Goal: Task Accomplishment & Management: Manage account settings

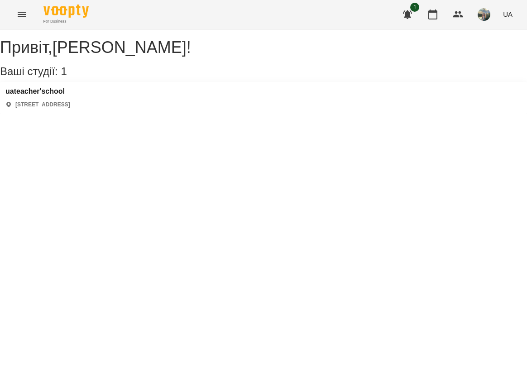
click at [45, 94] on div "uateacher'school [STREET_ADDRESS]" at bounding box center [263, 98] width 527 height 32
click at [48, 96] on h3 "uateacher'school" at bounding box center [37, 91] width 65 height 8
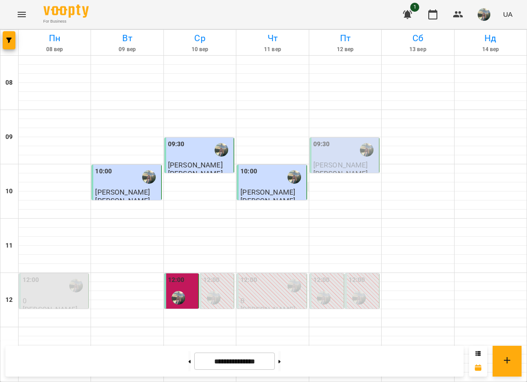
scroll to position [408, 0]
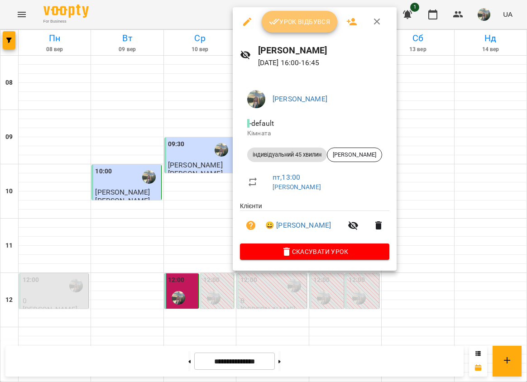
drag, startPoint x: 287, startPoint y: 22, endPoint x: 199, endPoint y: 4, distance: 90.1
click at [285, 22] on span "Урок відбувся" at bounding box center [300, 21] width 62 height 11
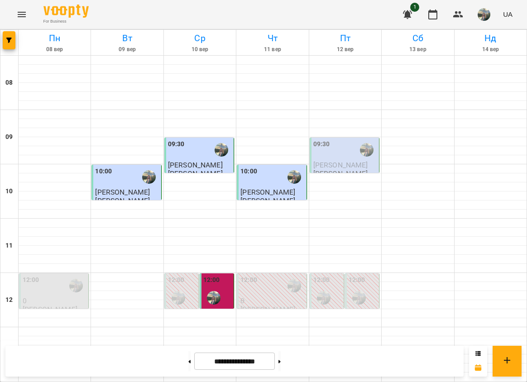
scroll to position [475, 0]
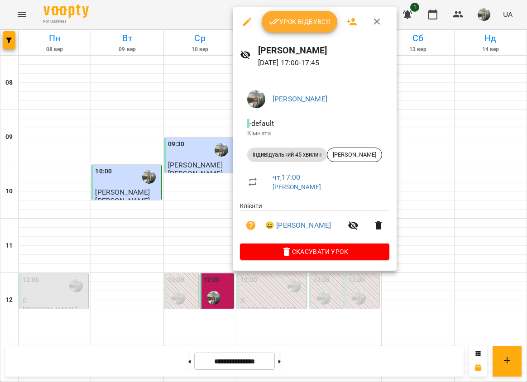
drag, startPoint x: 286, startPoint y: 28, endPoint x: 180, endPoint y: 21, distance: 106.2
click at [283, 28] on button "Урок відбувся" at bounding box center [300, 22] width 76 height 22
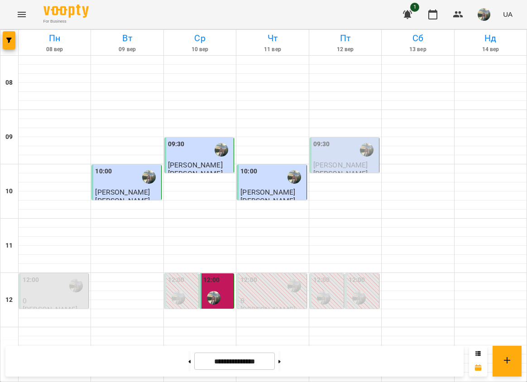
scroll to position [408, 0]
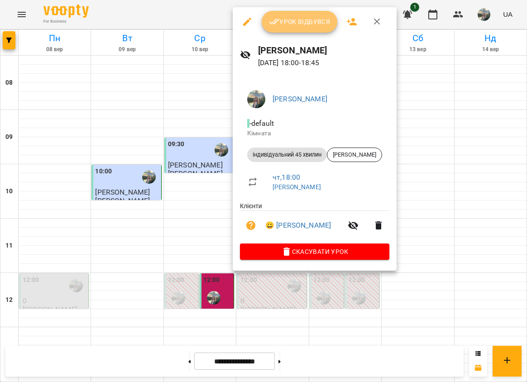
click at [276, 30] on button "Урок відбувся" at bounding box center [300, 22] width 76 height 22
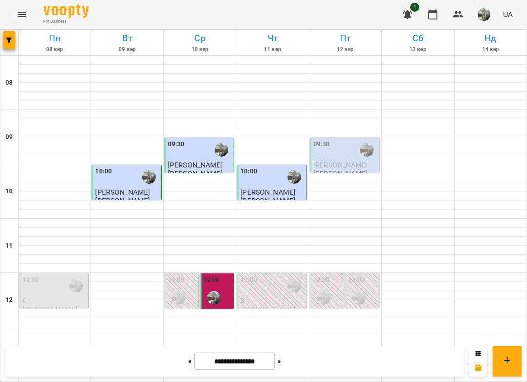
scroll to position [475, 0]
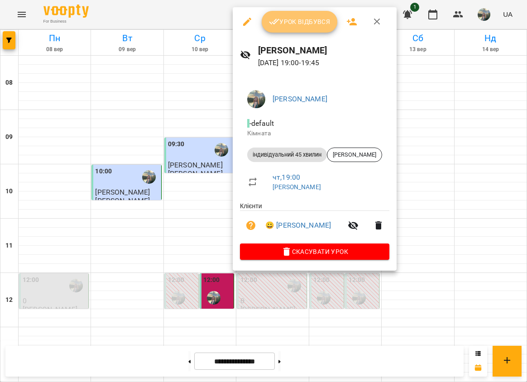
click at [285, 26] on span "Урок відбувся" at bounding box center [300, 21] width 62 height 11
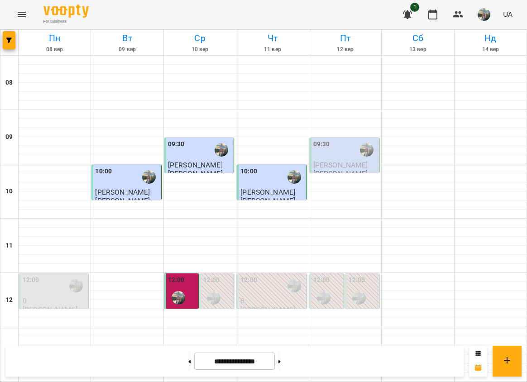
click at [329, 155] on div "09:30" at bounding box center [345, 150] width 64 height 21
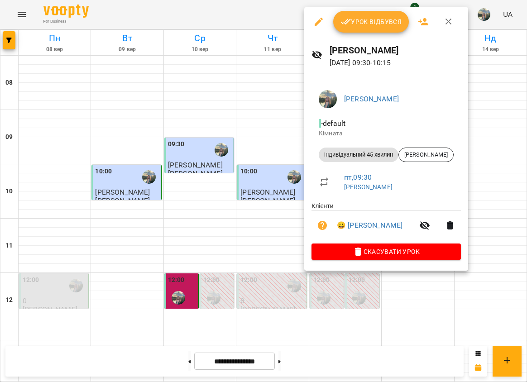
click at [375, 20] on span "Урок відбувся" at bounding box center [372, 21] width 62 height 11
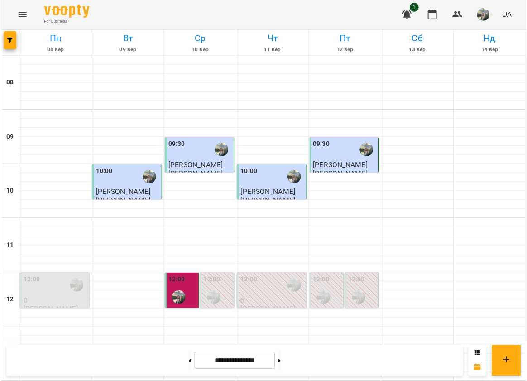
scroll to position [339, 0]
